Goal: Information Seeking & Learning: Find specific page/section

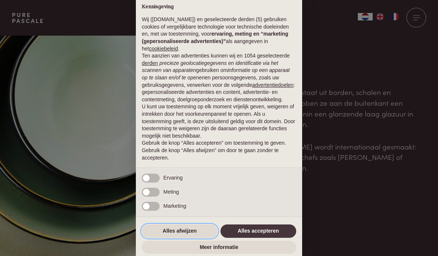
click at [191, 233] on button "Alles afwijzen" at bounding box center [180, 231] width 76 height 13
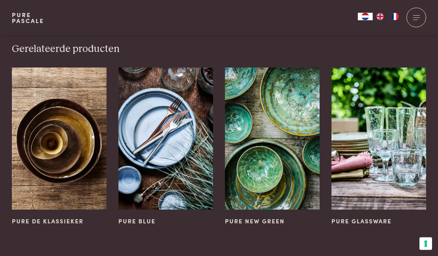
scroll to position [851, 0]
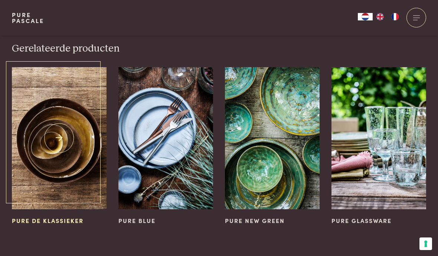
click at [63, 143] on img at bounding box center [59, 138] width 95 height 142
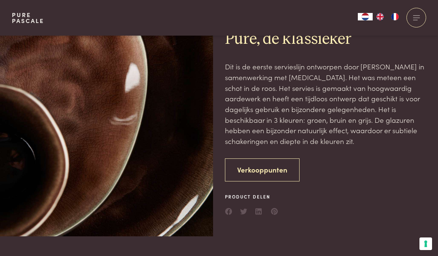
click at [274, 169] on link "Verkooppunten" at bounding box center [262, 170] width 75 height 23
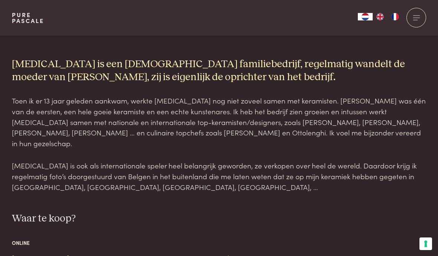
scroll to position [749, 0]
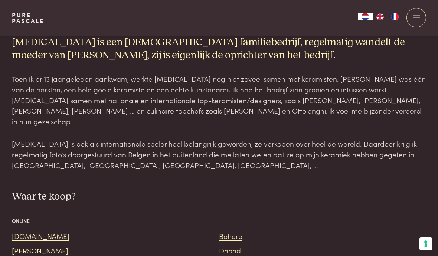
scroll to position [766, 0]
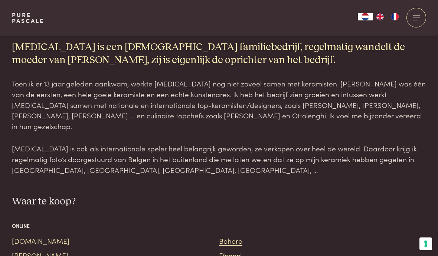
click at [23, 236] on link "[DOMAIN_NAME]" at bounding box center [41, 241] width 58 height 10
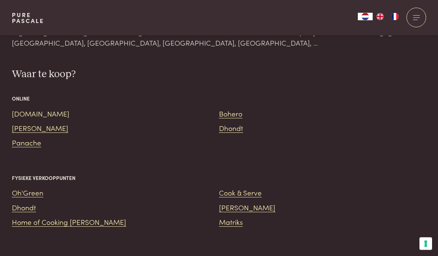
scroll to position [893, 0]
click at [26, 202] on link "Dhondt" at bounding box center [24, 207] width 24 height 10
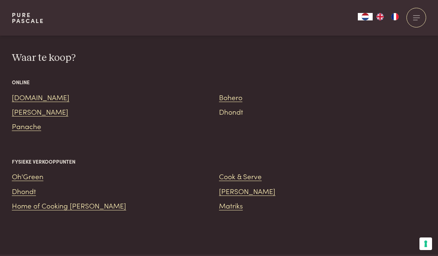
click at [235, 107] on link "Dhondt" at bounding box center [231, 112] width 24 height 10
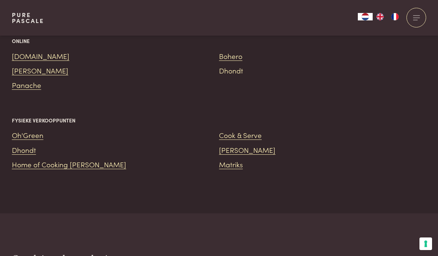
scroll to position [954, 0]
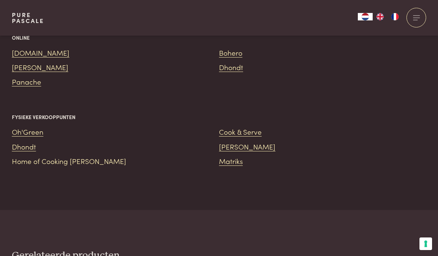
click at [77, 156] on link "Home of Cooking [PERSON_NAME]" at bounding box center [69, 161] width 114 height 10
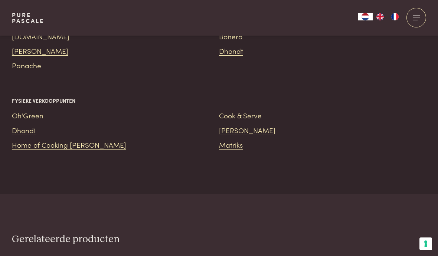
click at [31, 110] on link "Oh'Green" at bounding box center [28, 115] width 32 height 10
click at [256, 110] on link "Cook & Serve" at bounding box center [240, 115] width 43 height 10
click at [234, 125] on link "[PERSON_NAME]" at bounding box center [247, 130] width 56 height 10
click at [235, 140] on link "Matriks" at bounding box center [231, 145] width 24 height 10
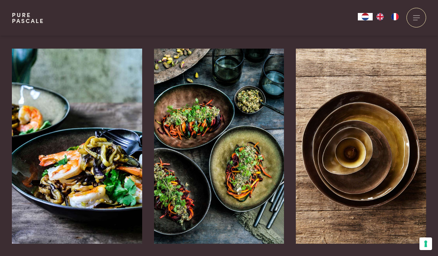
scroll to position [484, 0]
